Goal: Transaction & Acquisition: Purchase product/service

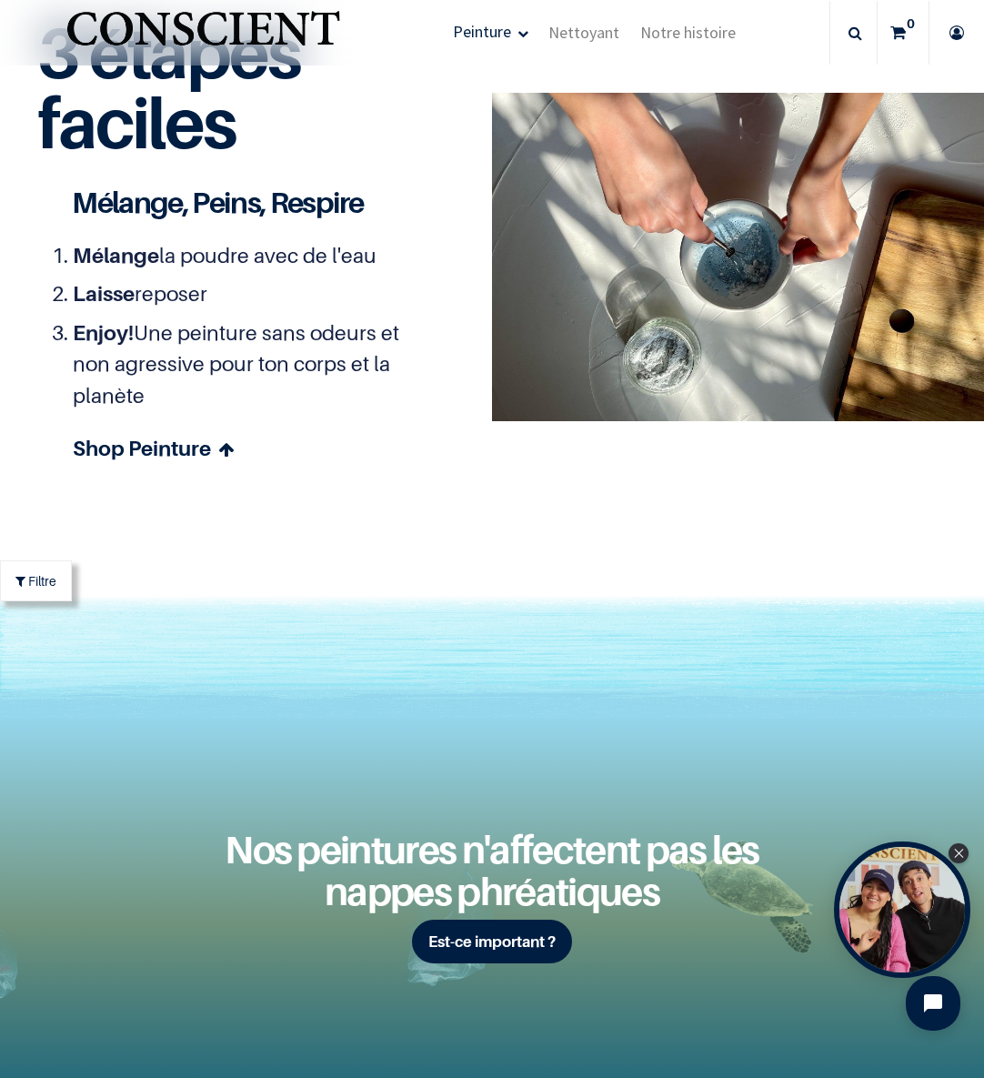
scroll to position [5155, 0]
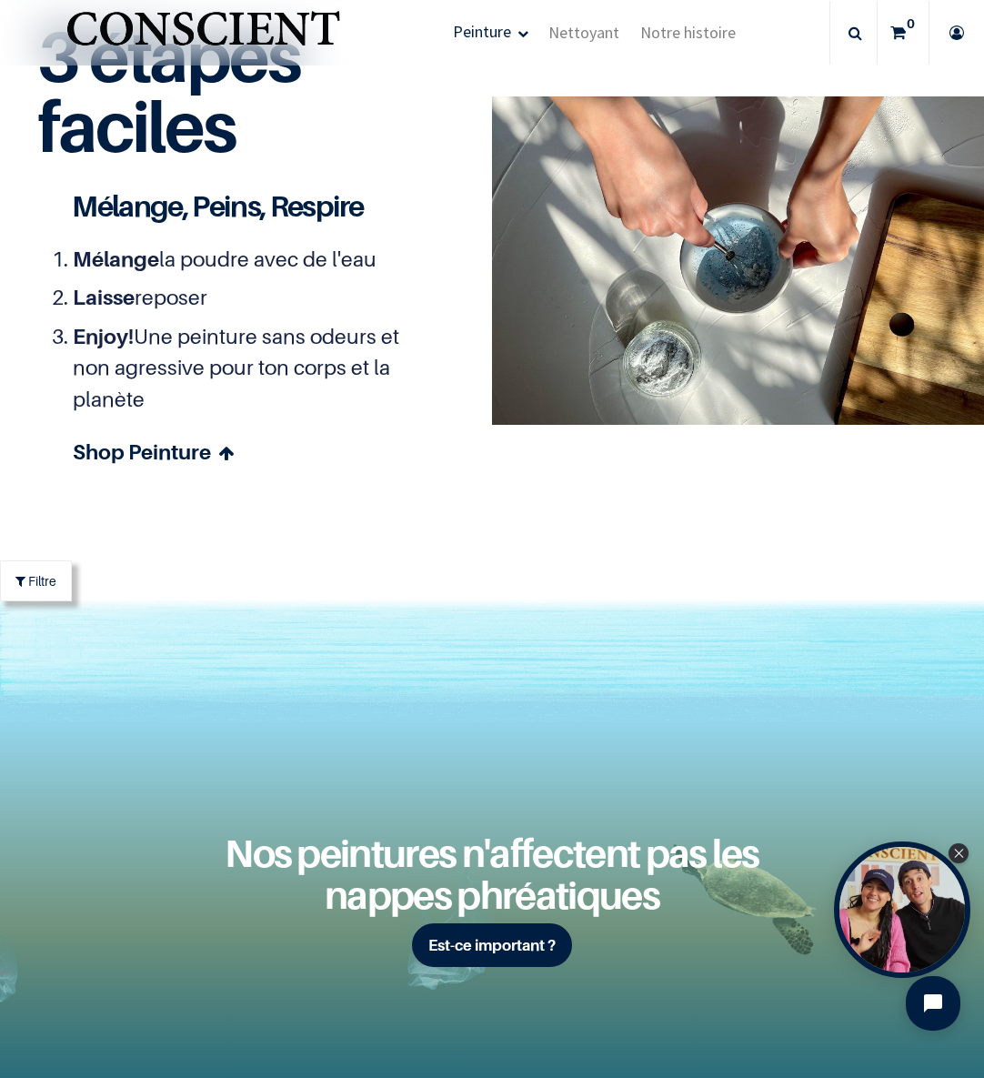
click at [434, 349] on section "Mélange la poudre avec de l'eau Laisse reposer Enjoy! Une peinture sans odeurs …" at bounding box center [251, 367] width 429 height 290
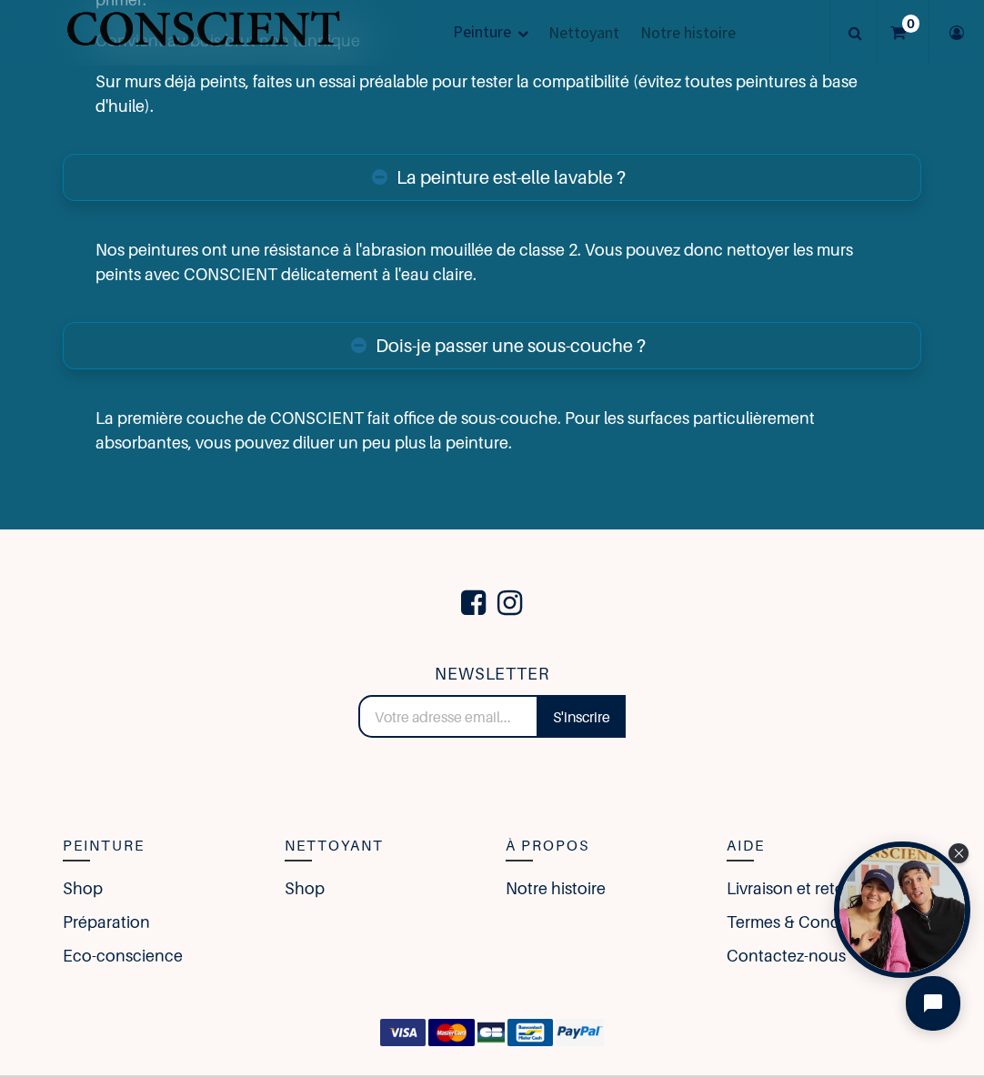
scroll to position [7302, 0]
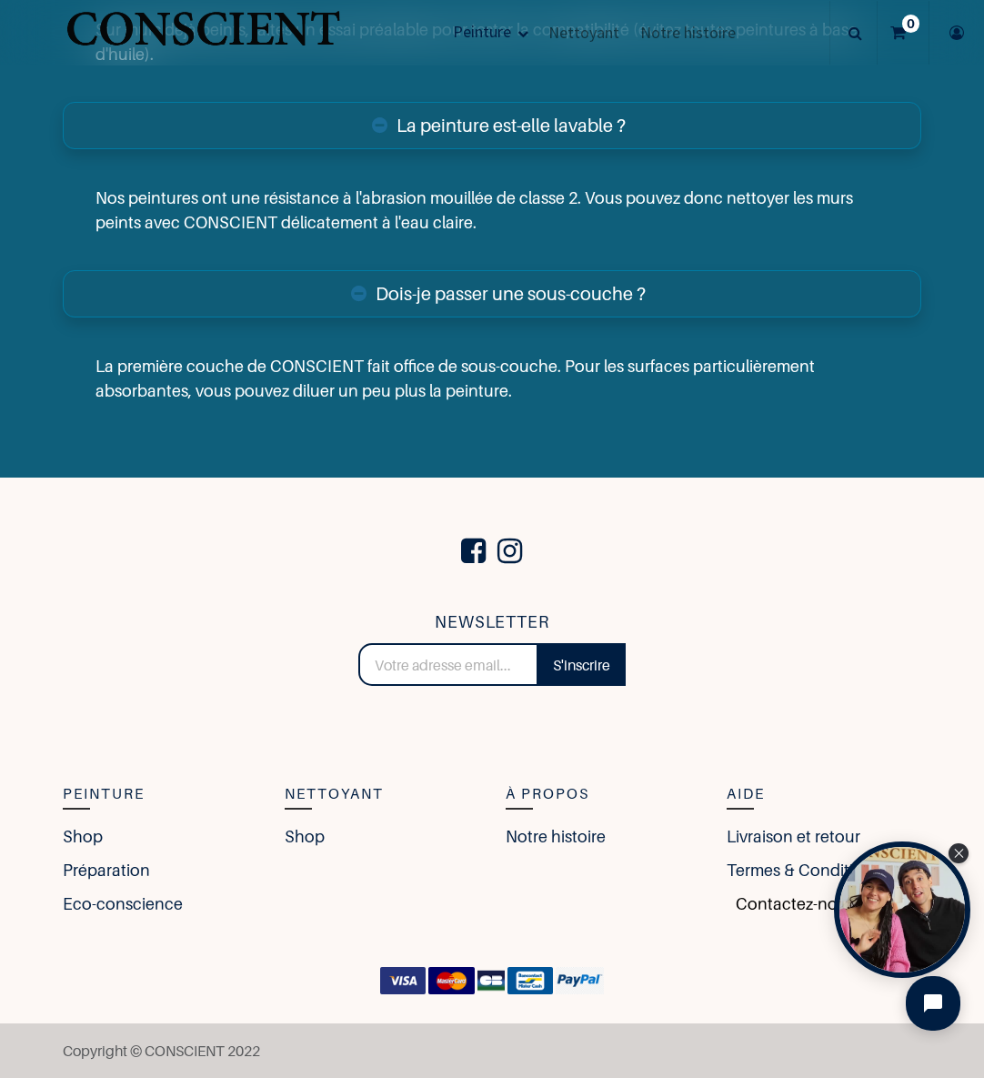
click at [785, 897] on link "Contactez-nous" at bounding box center [791, 904] width 128 height 25
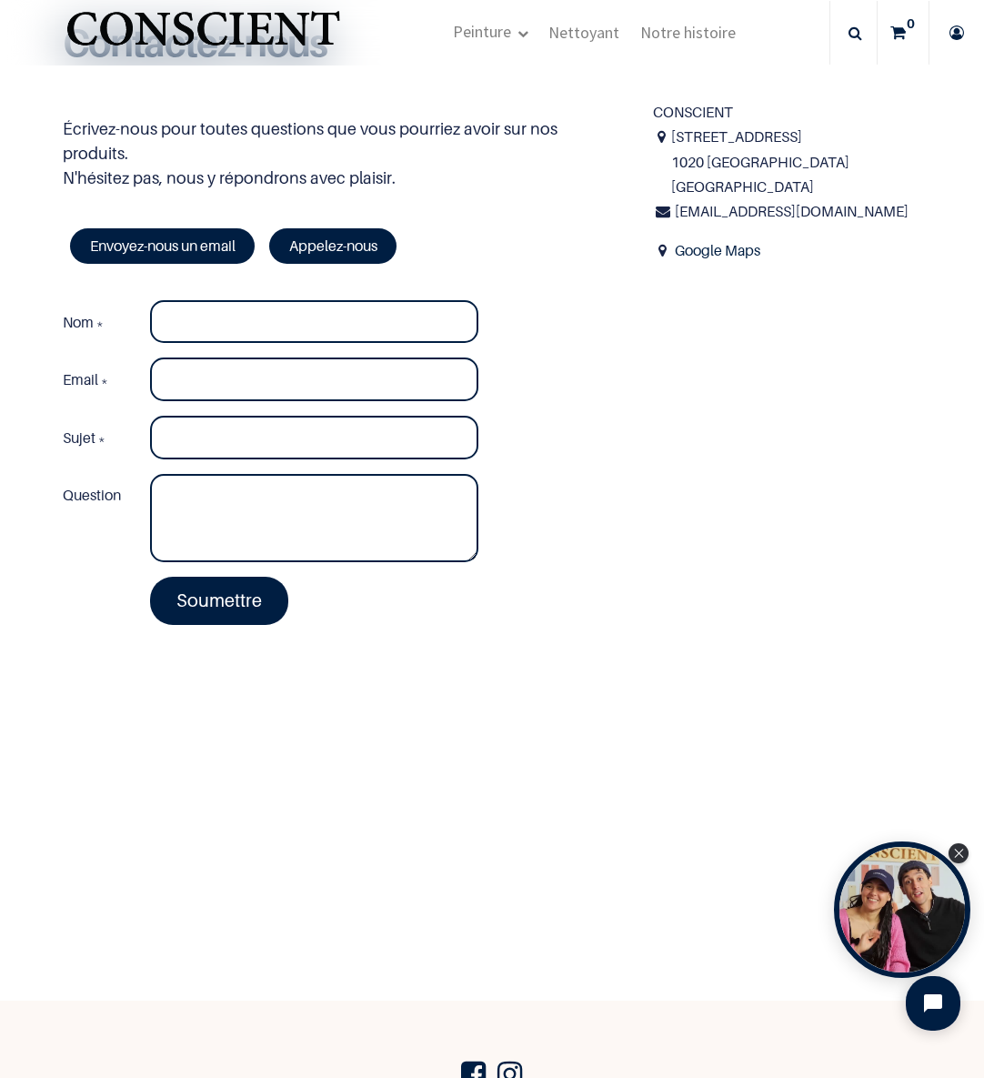
scroll to position [523, 0]
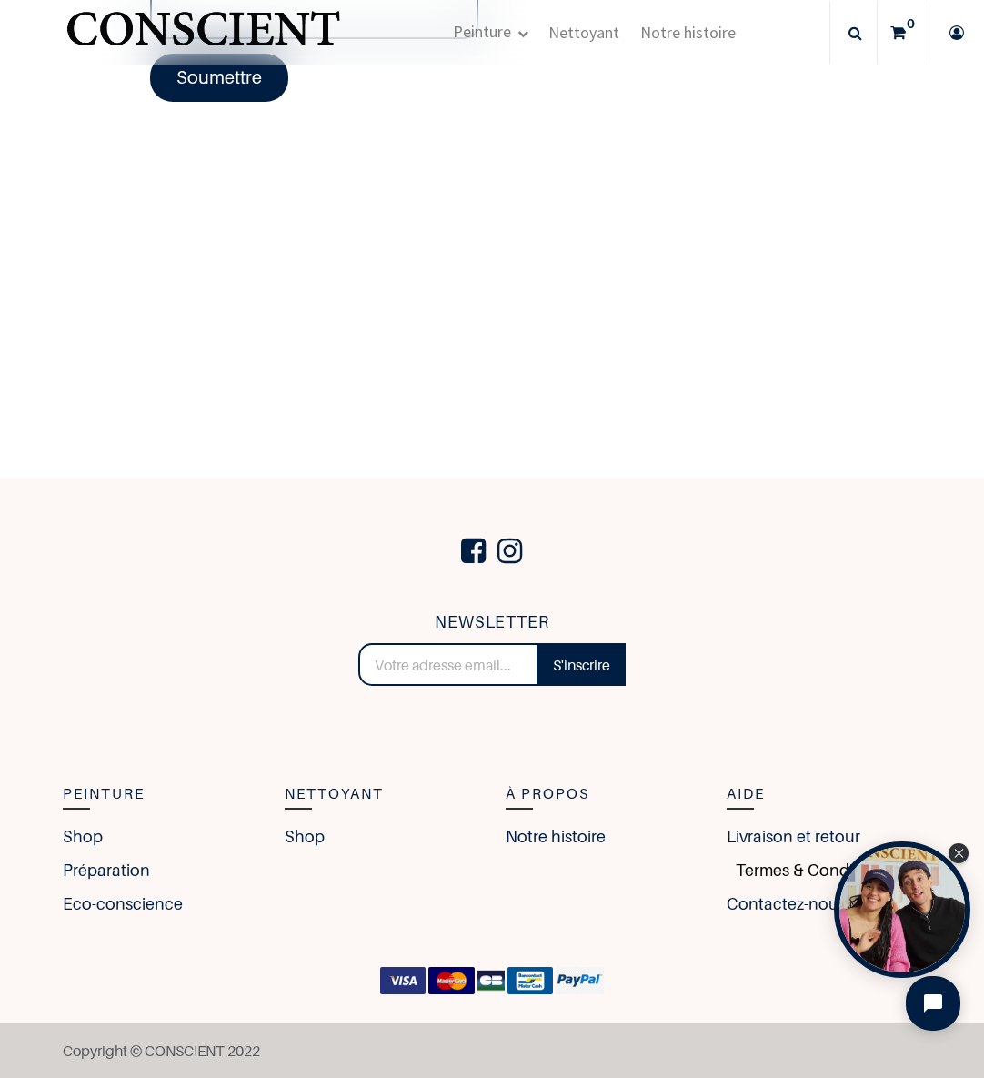
click at [759, 870] on link "Termes & Conditions" at bounding box center [808, 870] width 163 height 25
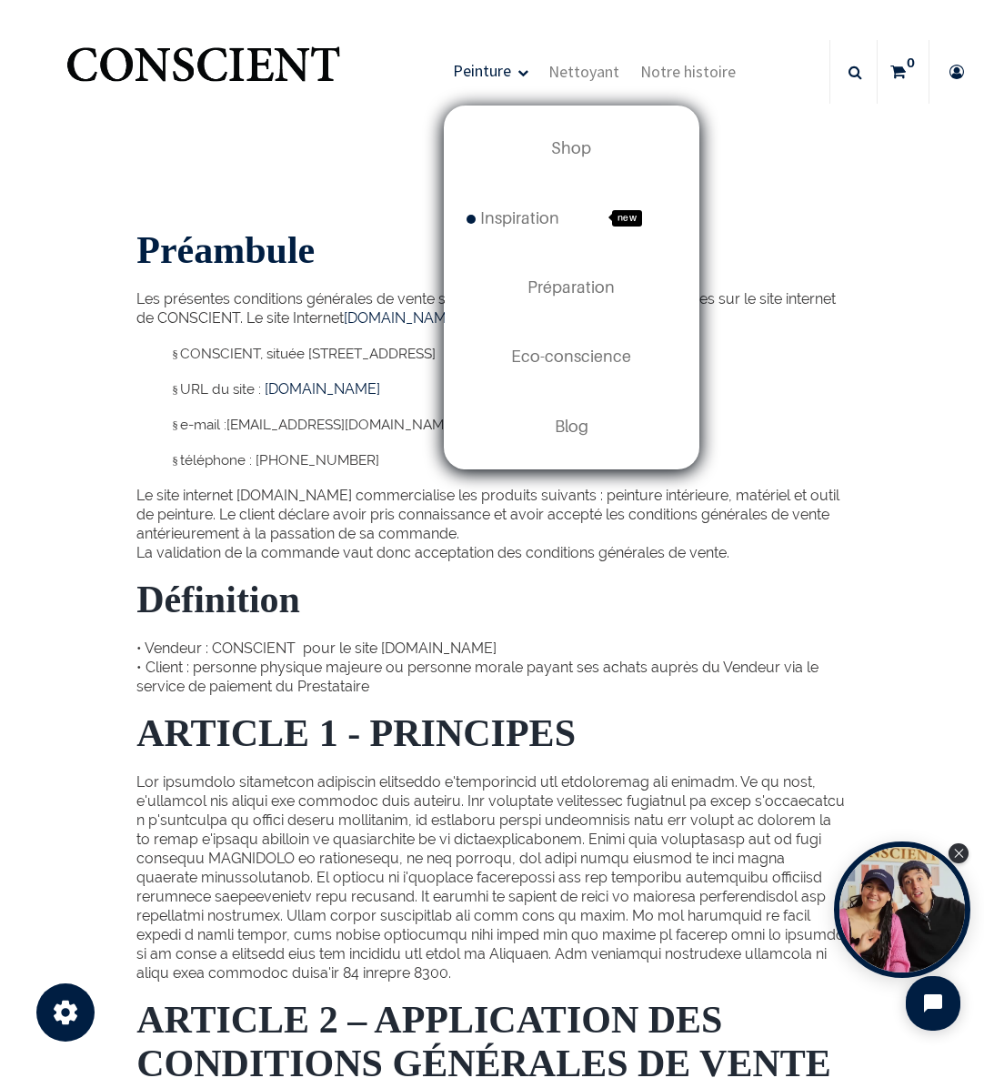
click at [502, 67] on span "Peinture" at bounding box center [482, 70] width 58 height 21
click at [497, 73] on span "Peinture" at bounding box center [482, 70] width 58 height 21
click at [500, 69] on span "Peinture" at bounding box center [482, 70] width 58 height 21
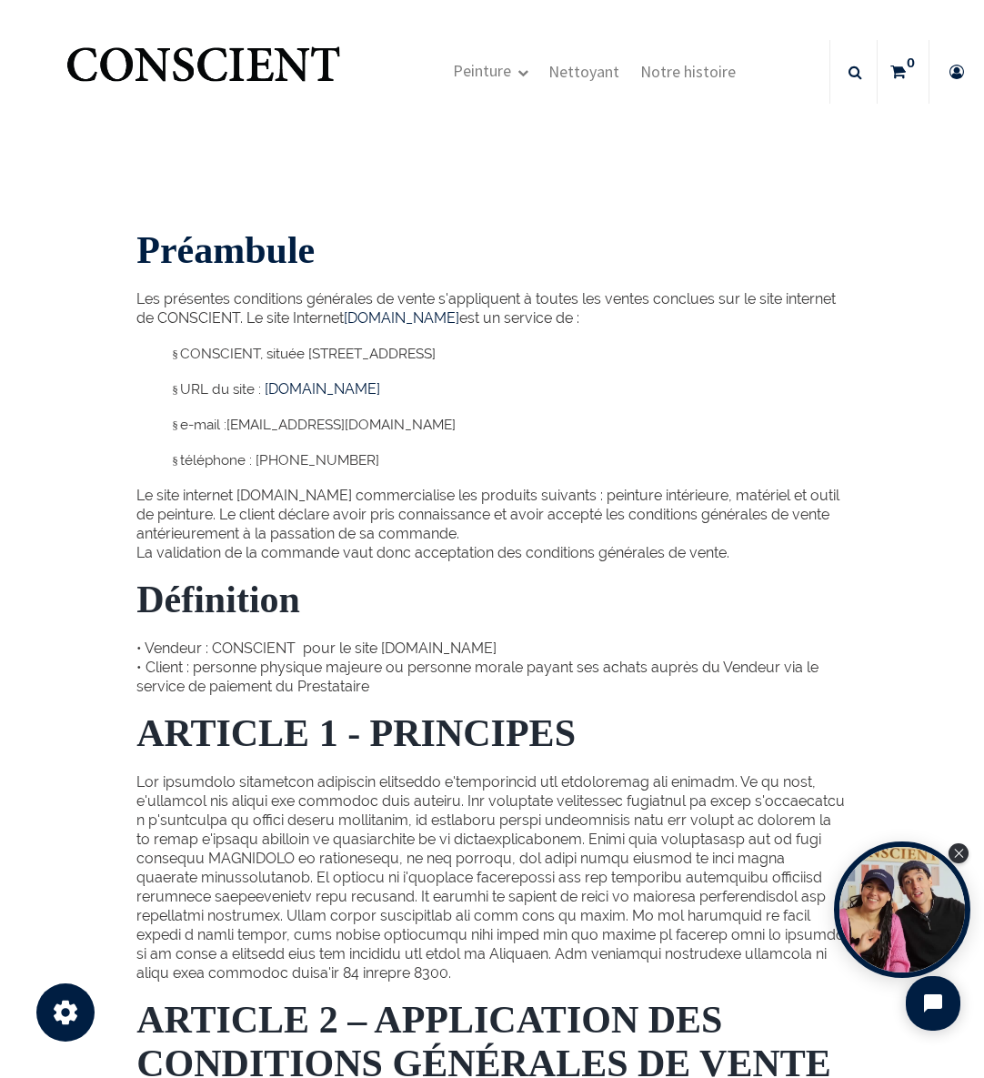
click at [201, 68] on img "Logo of Conscient" at bounding box center [203, 72] width 281 height 72
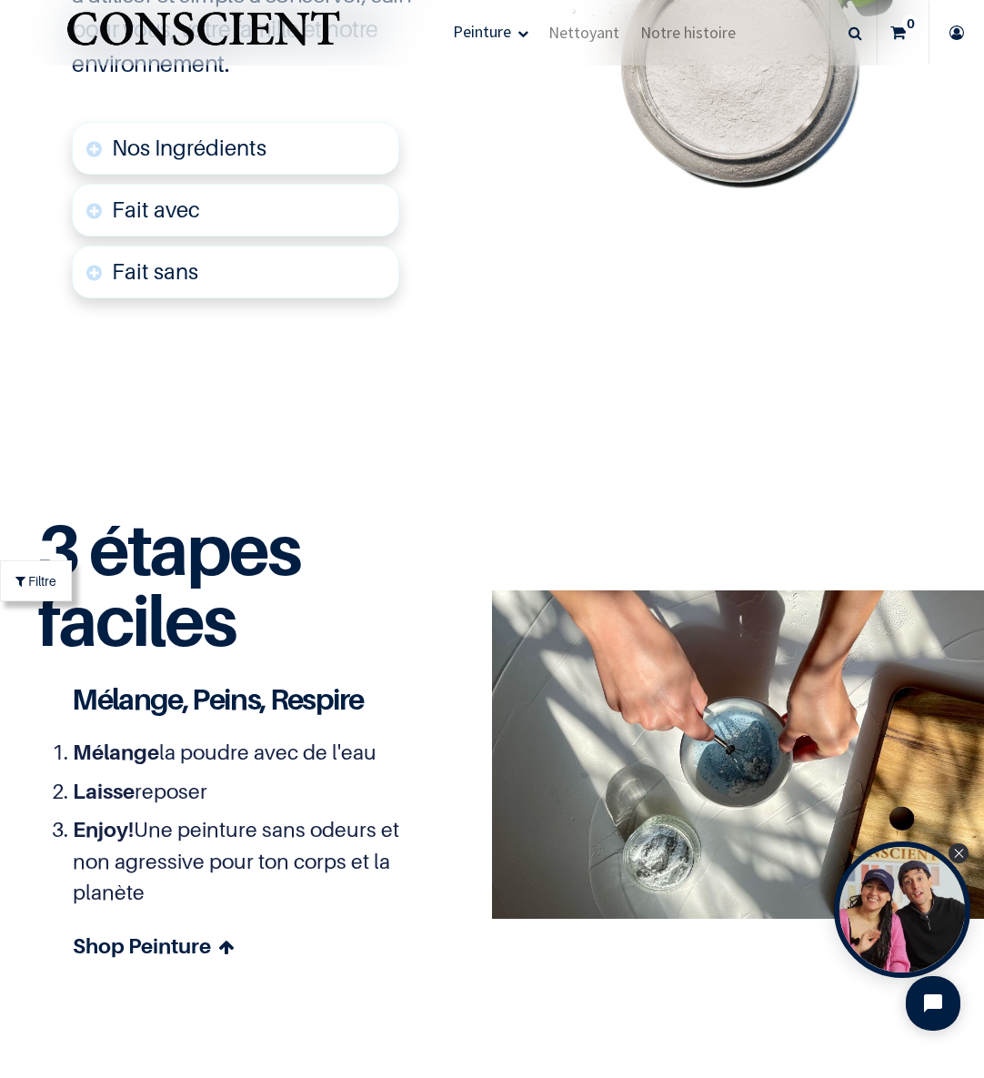
click at [225, 155] on span "Nos Ingrédients" at bounding box center [189, 148] width 155 height 26
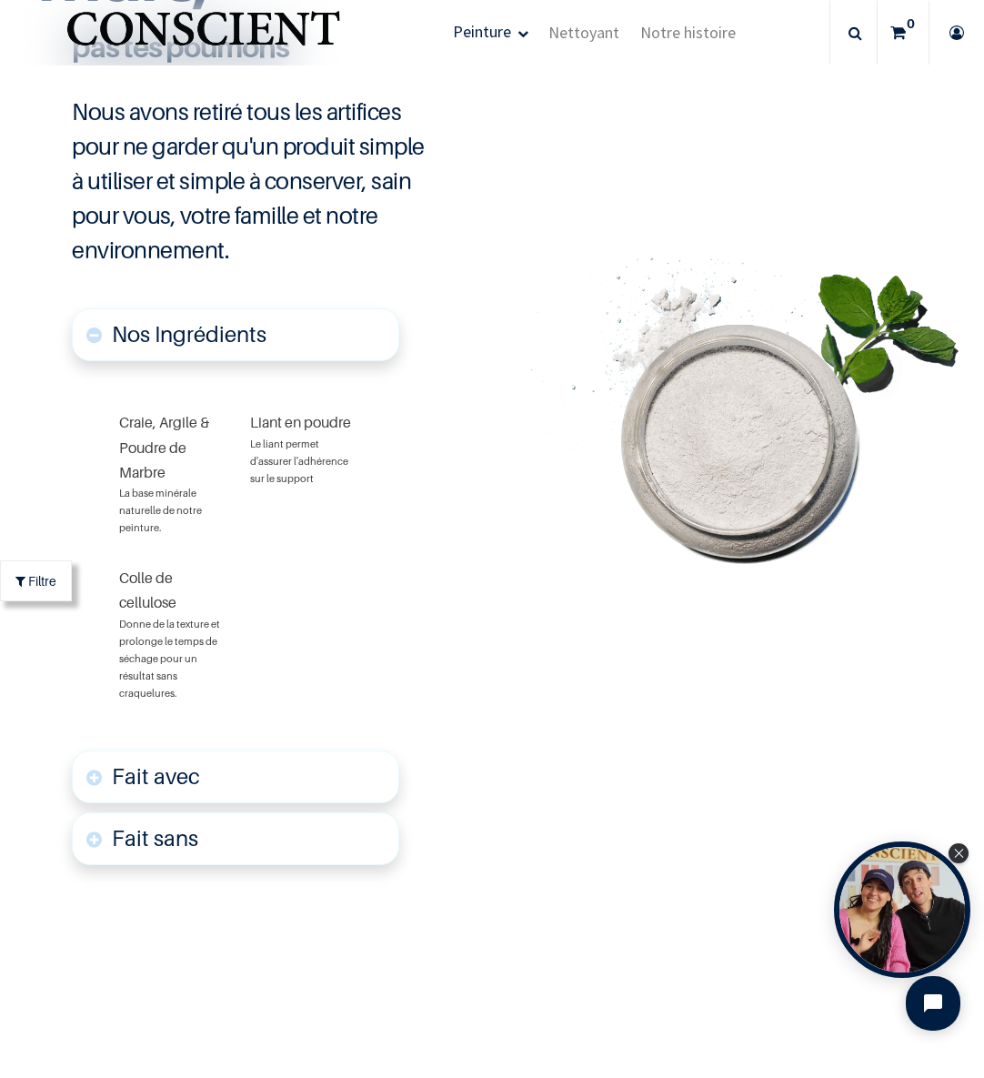
scroll to position [4093, 0]
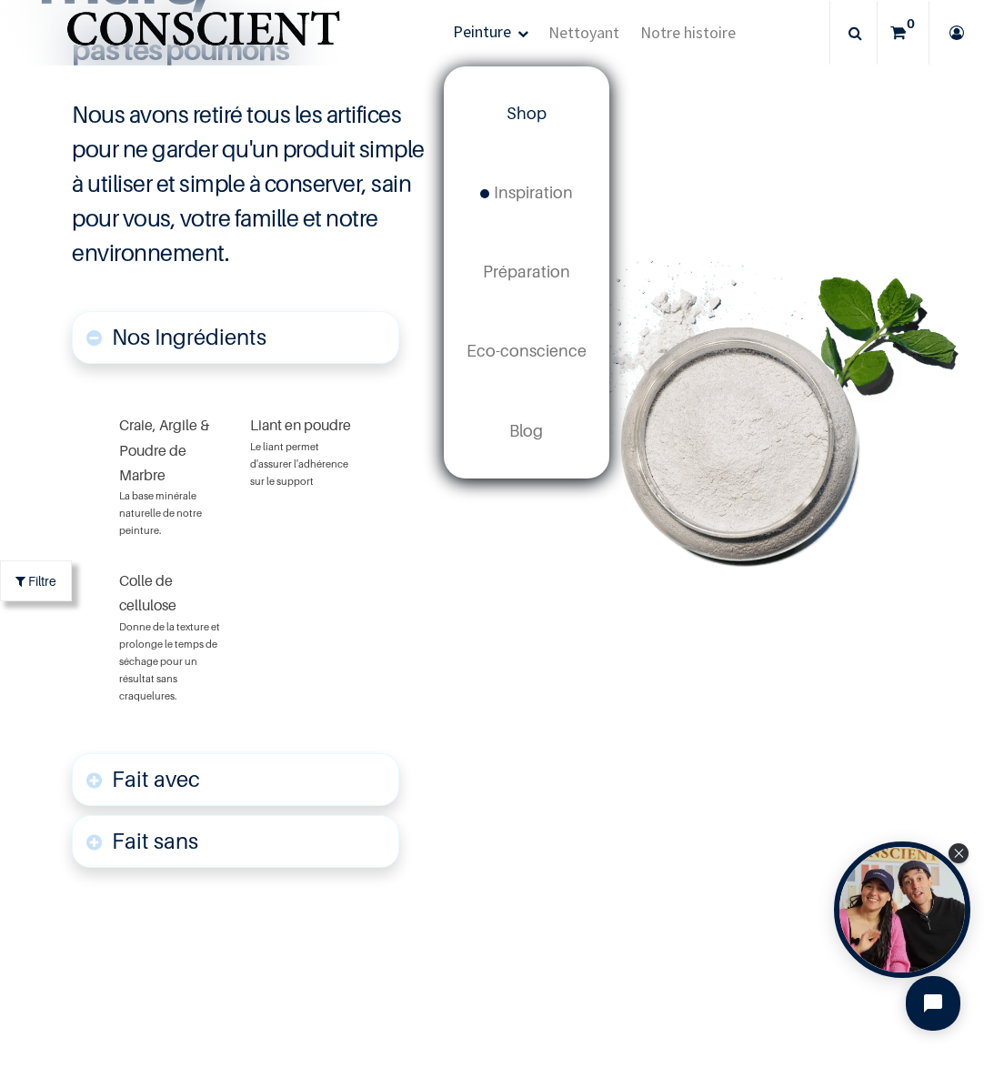
click at [478, 29] on span "Peinture" at bounding box center [482, 31] width 58 height 21
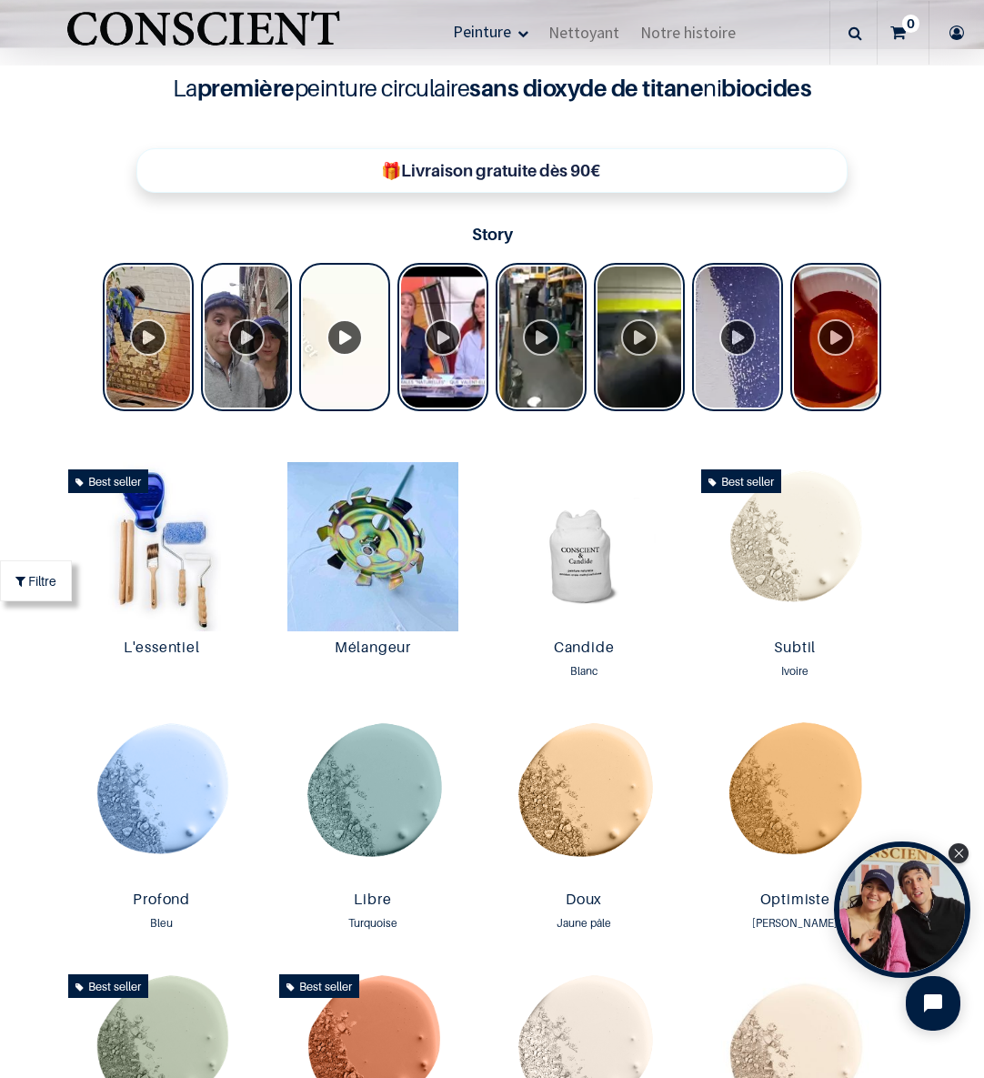
scroll to position [867, 0]
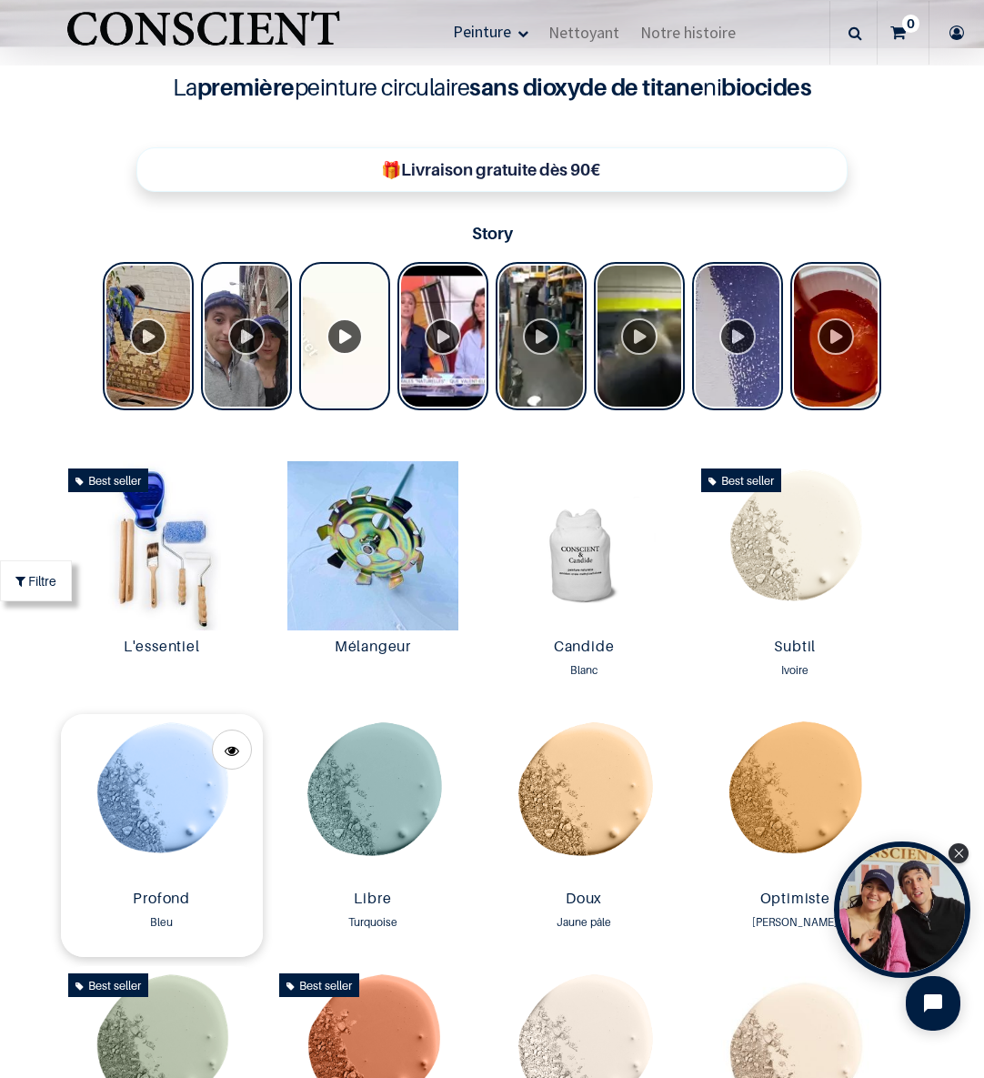
click at [182, 775] on img at bounding box center [162, 798] width 202 height 169
